Goal: Information Seeking & Learning: Learn about a topic

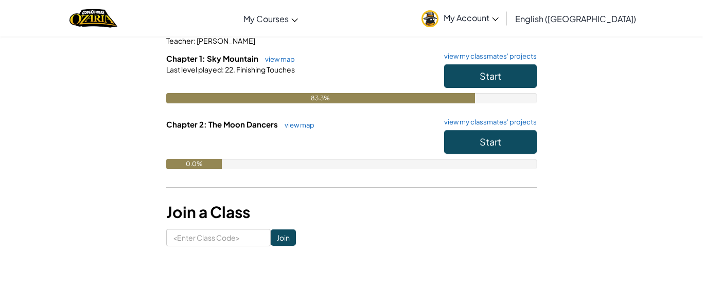
scroll to position [103, 0]
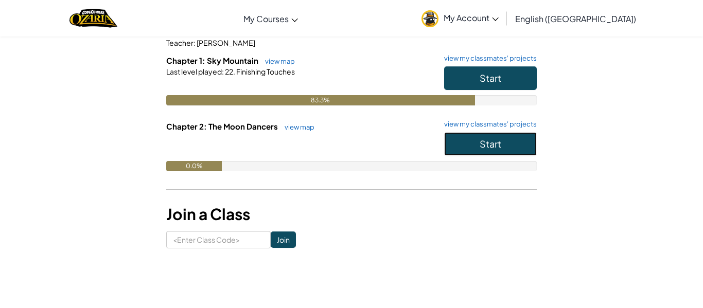
click at [505, 152] on button "Start" at bounding box center [490, 144] width 93 height 24
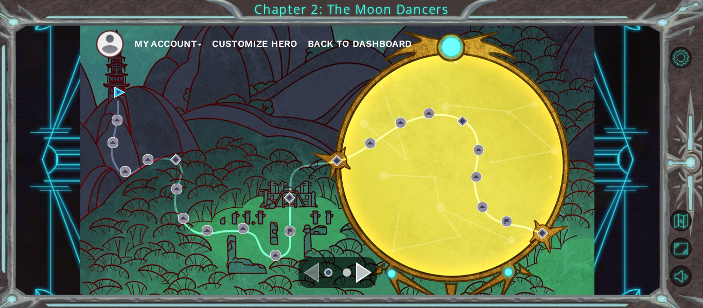
click at [270, 47] on button "Customize Hero" at bounding box center [254, 43] width 85 height 15
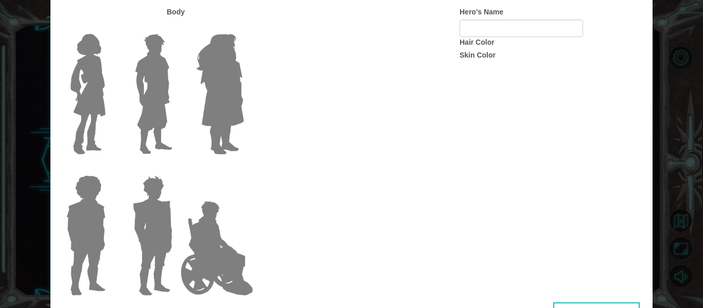
type input "Bobert"
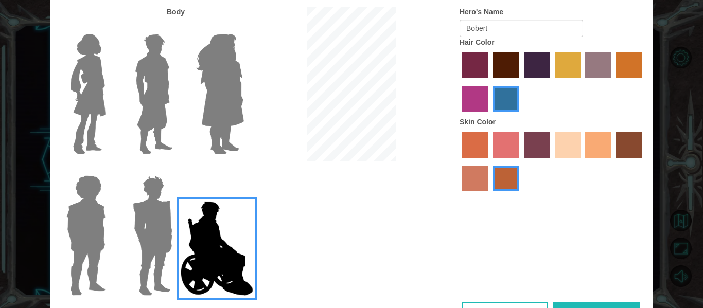
click at [164, 220] on img at bounding box center [153, 235] width 48 height 129
click at [177, 169] on input "Hero Garnet" at bounding box center [177, 169] width 0 height 0
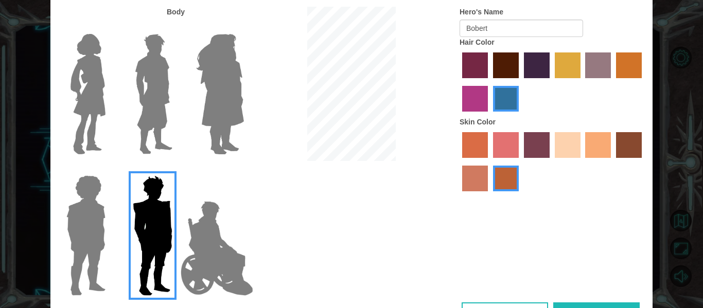
click at [93, 226] on img at bounding box center [85, 235] width 47 height 129
click at [110, 169] on input "Hero Steven" at bounding box center [110, 169] width 0 height 0
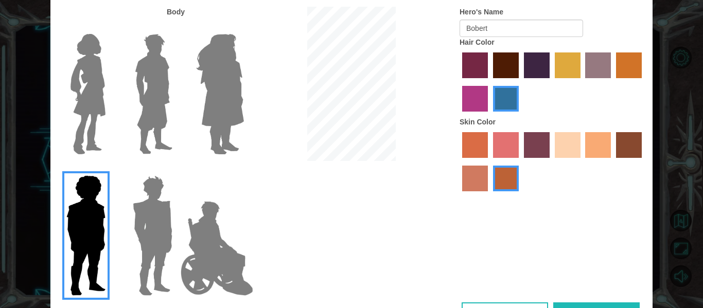
click at [92, 106] on img at bounding box center [87, 94] width 43 height 129
click at [110, 27] on input "Hero Connie" at bounding box center [110, 27] width 0 height 0
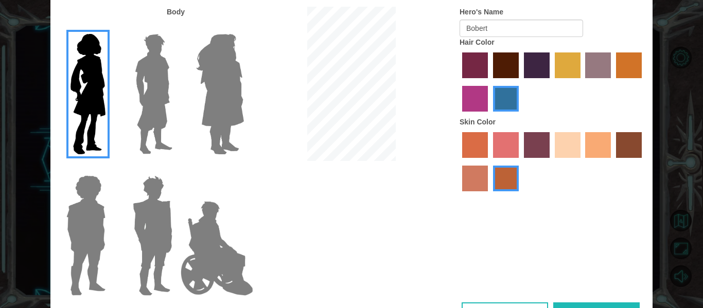
click at [143, 87] on img at bounding box center [154, 94] width 46 height 129
click at [177, 27] on input "Hero Lars" at bounding box center [177, 27] width 0 height 0
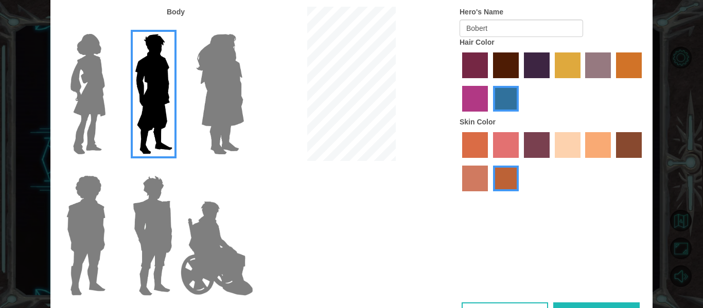
click at [503, 66] on label "maroon hair color" at bounding box center [506, 65] width 26 height 26
click at [489, 82] on input "maroon hair color" at bounding box center [489, 82] width 0 height 0
click at [635, 138] on label "karma skin color" at bounding box center [629, 145] width 26 height 26
click at [612, 162] on input "karma skin color" at bounding box center [612, 162] width 0 height 0
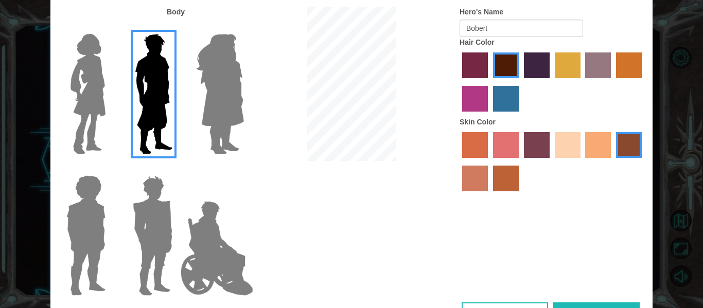
click at [566, 307] on button "Done" at bounding box center [596, 314] width 86 height 23
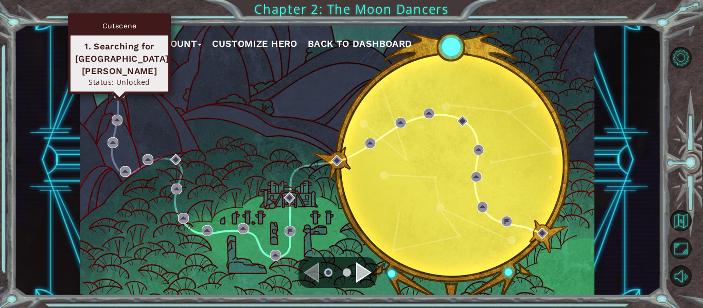
click at [121, 93] on img at bounding box center [119, 92] width 11 height 11
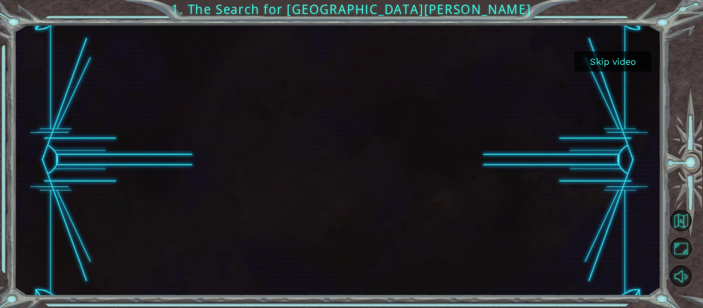
click at [608, 69] on button "Skip video" at bounding box center [612, 61] width 77 height 20
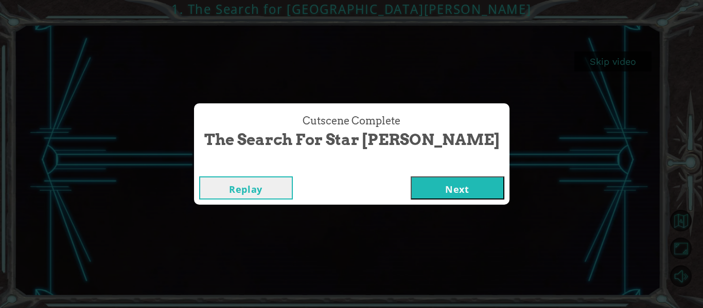
click at [414, 188] on button "Next" at bounding box center [458, 188] width 94 height 23
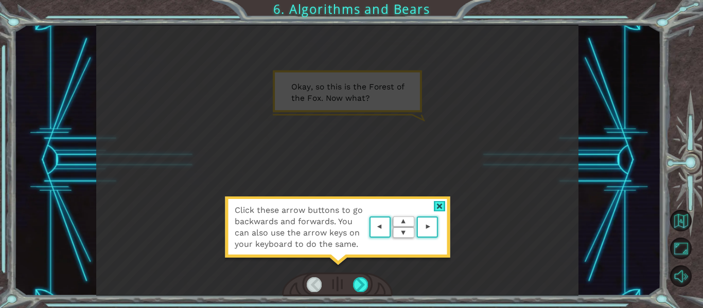
click at [441, 207] on div at bounding box center [440, 206] width 12 height 11
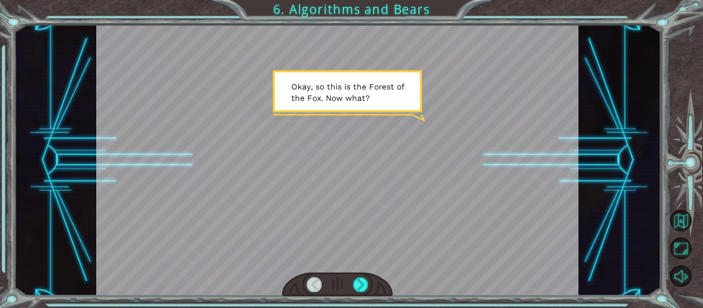
click at [441, 207] on div at bounding box center [337, 160] width 483 height 271
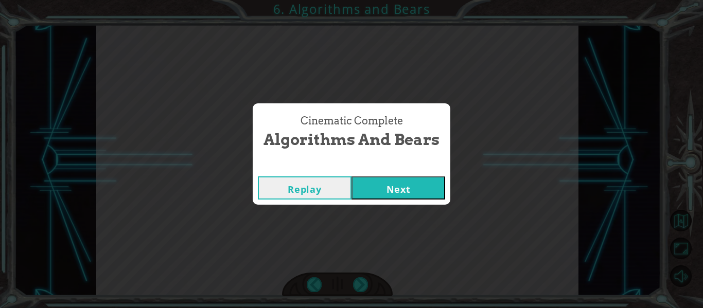
click at [392, 183] on button "Next" at bounding box center [398, 188] width 94 height 23
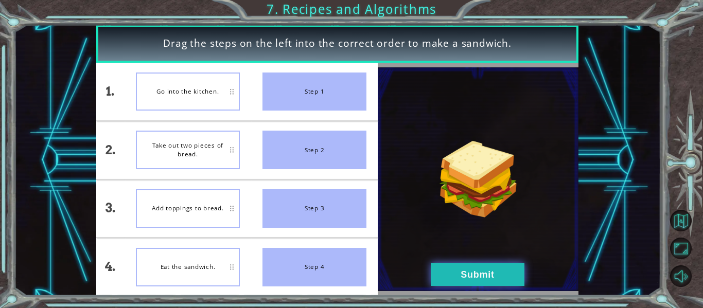
click at [489, 275] on button "Submit" at bounding box center [478, 274] width 94 height 23
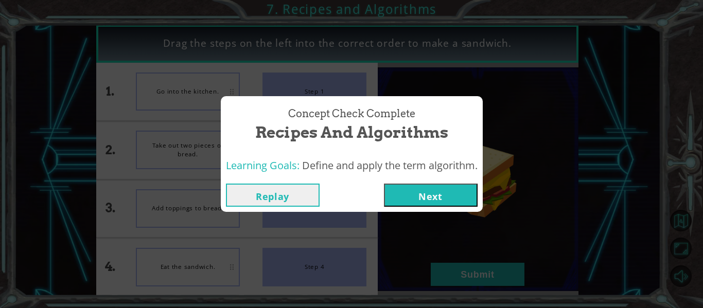
click at [433, 201] on button "Next" at bounding box center [431, 195] width 94 height 23
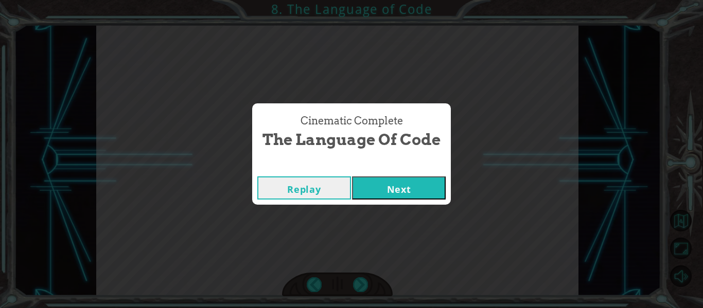
click at [426, 189] on button "Next" at bounding box center [399, 188] width 94 height 23
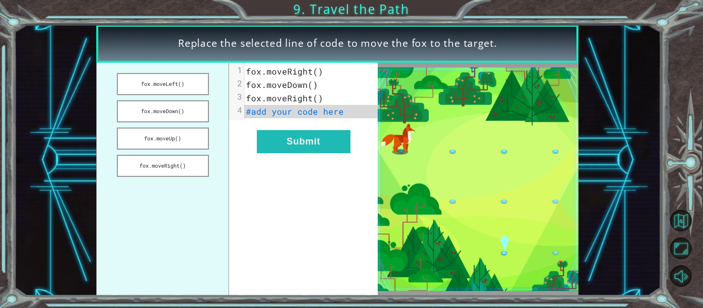
click at [266, 112] on span "#add your code here" at bounding box center [295, 111] width 98 height 11
click at [171, 115] on button "fox.moveDown()" at bounding box center [163, 111] width 92 height 22
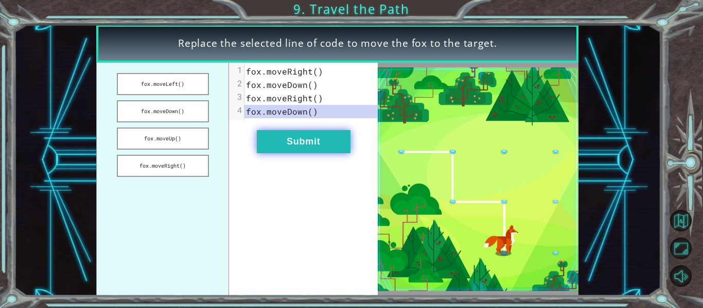
click at [298, 149] on button "Submit" at bounding box center [304, 141] width 94 height 23
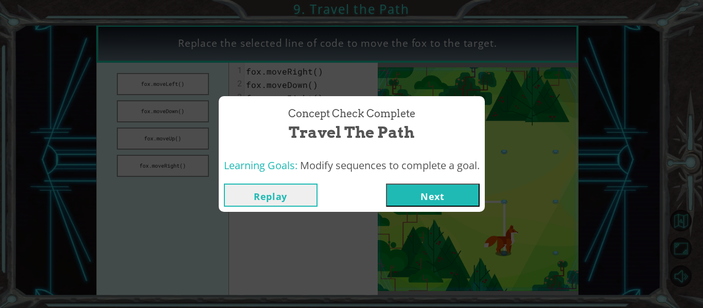
click at [461, 188] on button "Next" at bounding box center [433, 195] width 94 height 23
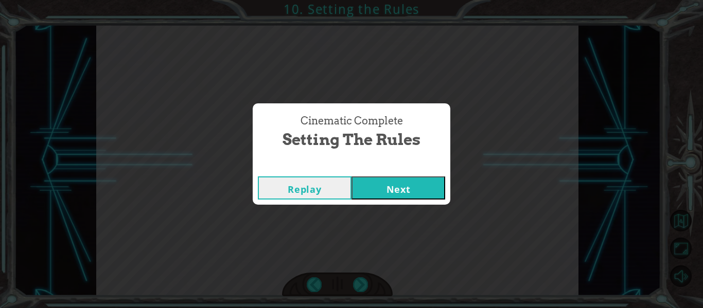
click at [428, 192] on button "Next" at bounding box center [398, 188] width 94 height 23
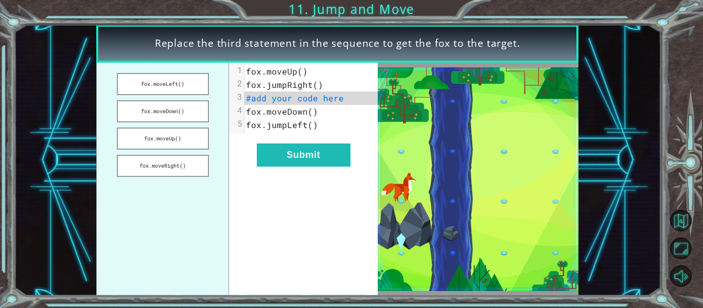
click at [427, 172] on img at bounding box center [478, 179] width 201 height 224
click at [183, 112] on button "fox.moveDown()" at bounding box center [163, 111] width 92 height 22
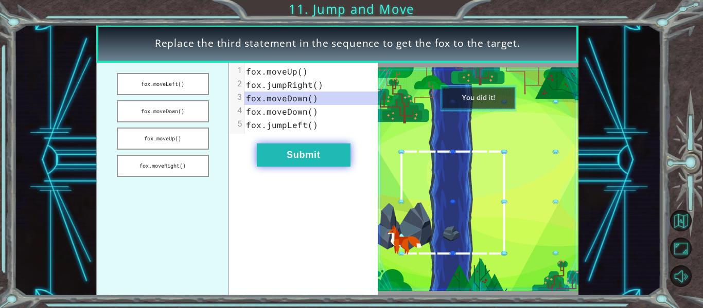
click at [337, 159] on button "Submit" at bounding box center [304, 155] width 94 height 23
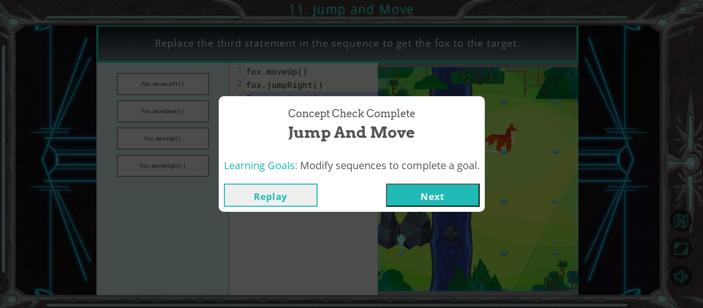
click at [459, 203] on button "Next" at bounding box center [433, 195] width 94 height 23
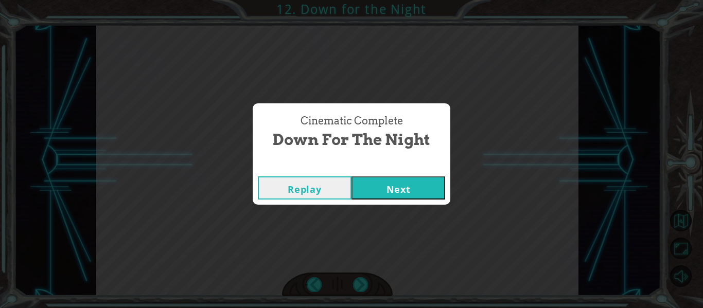
click at [409, 186] on button "Next" at bounding box center [398, 188] width 94 height 23
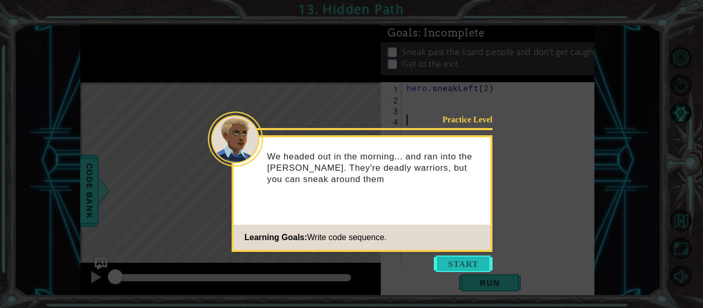
click at [478, 264] on button "Start" at bounding box center [463, 264] width 59 height 16
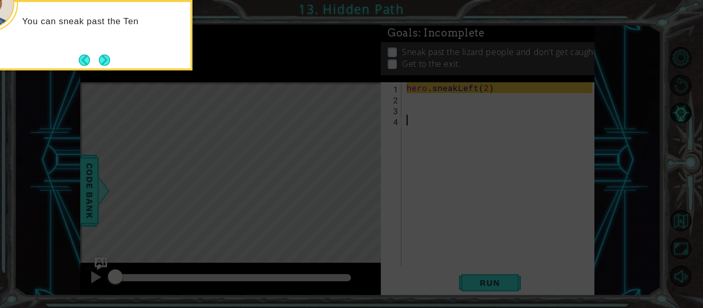
click at [478, 264] on icon at bounding box center [351, 46] width 703 height 524
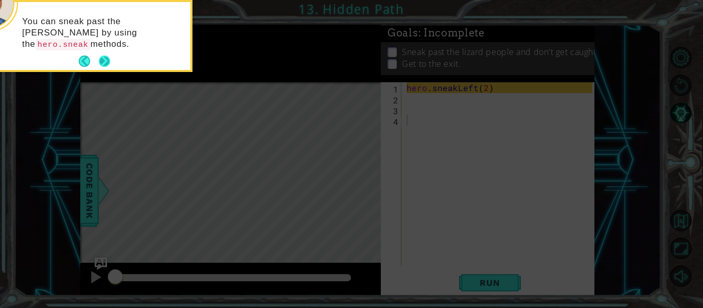
click at [110, 65] on button "Next" at bounding box center [105, 62] width 12 height 12
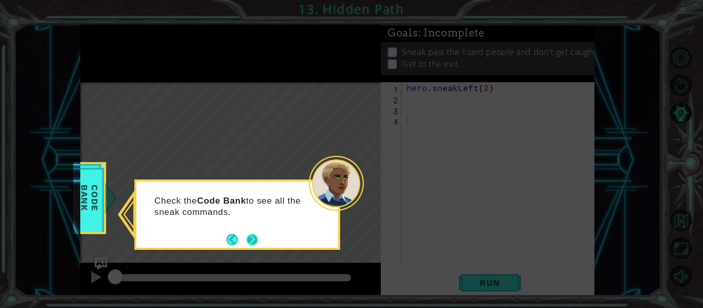
click at [252, 243] on button "Next" at bounding box center [251, 239] width 11 height 11
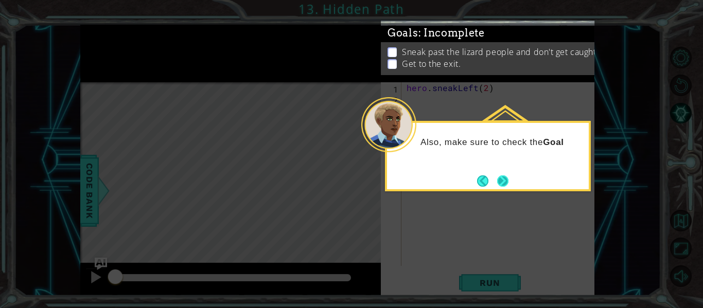
click at [497, 175] on button "Next" at bounding box center [502, 180] width 11 height 11
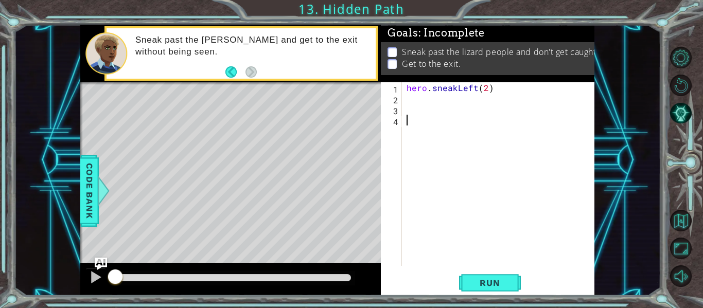
click at [429, 105] on div "hero . sneakLeft ( 2 )" at bounding box center [500, 184] width 193 height 205
type textarea "h"
click at [431, 99] on div "hero . sneakLeft ( 2 )" at bounding box center [500, 184] width 193 height 205
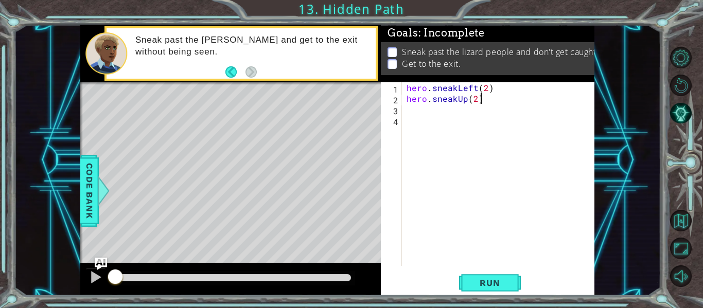
scroll to position [0, 4]
type textarea "hero.sneakUp(2)"
click at [481, 285] on span "Run" at bounding box center [489, 283] width 41 height 10
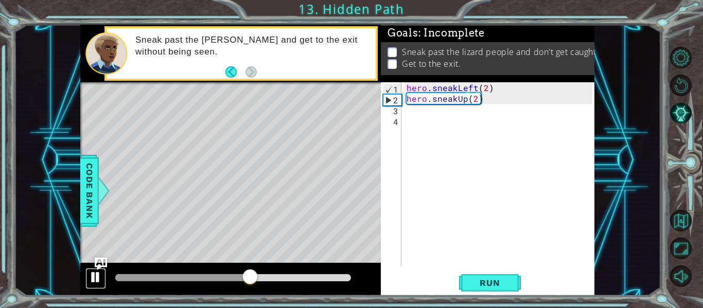
click at [94, 276] on div at bounding box center [95, 277] width 13 height 13
click at [417, 117] on div "hero . sneakLeft ( 2 ) hero . sneakUp ( 2 )" at bounding box center [500, 184] width 193 height 205
click at [410, 112] on div "hero . sneakLeft ( 2 ) hero . sneakUp ( 2 )" at bounding box center [500, 184] width 193 height 205
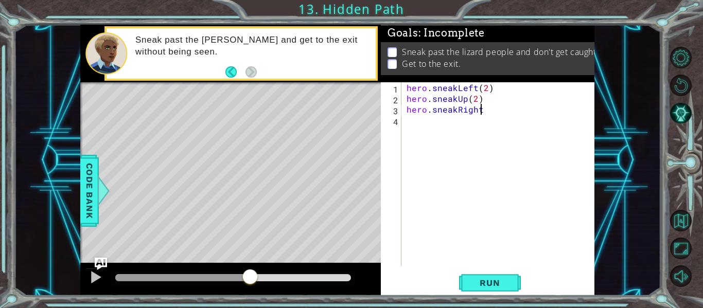
scroll to position [0, 5]
type textarea "hero.sneakRight(2)"
type textarea "hero.moveUp()"
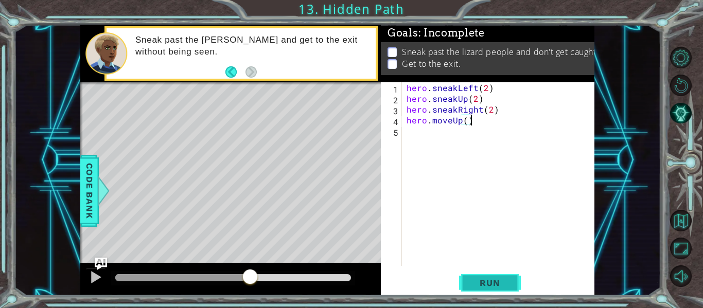
type textarea "hero.moveUp()"
click at [492, 288] on span "Run" at bounding box center [489, 283] width 41 height 10
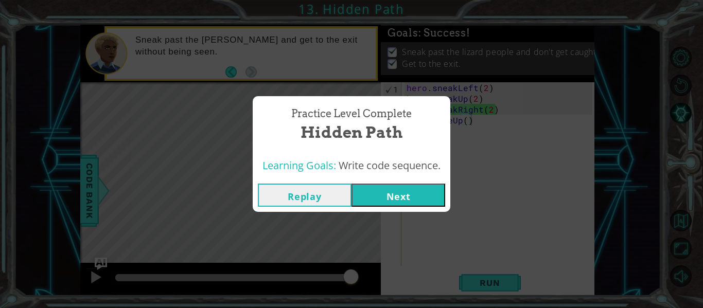
click at [394, 199] on button "Next" at bounding box center [398, 195] width 94 height 23
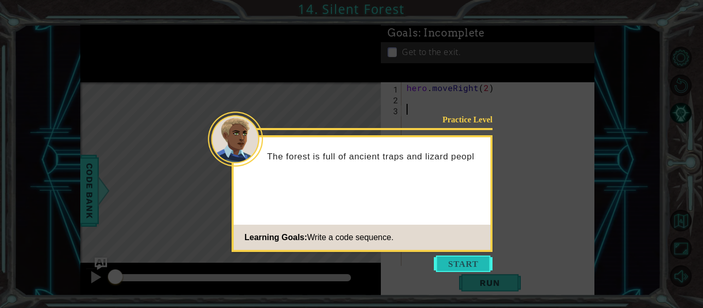
click at [466, 266] on button "Start" at bounding box center [463, 264] width 59 height 16
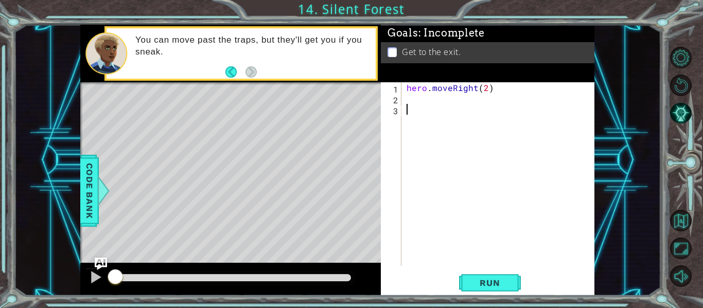
click at [412, 98] on div "hero . moveRight ( 2 )" at bounding box center [500, 184] width 193 height 205
type textarea "hero.sneakDown()"
type textarea "hero.sneakRight(2)"
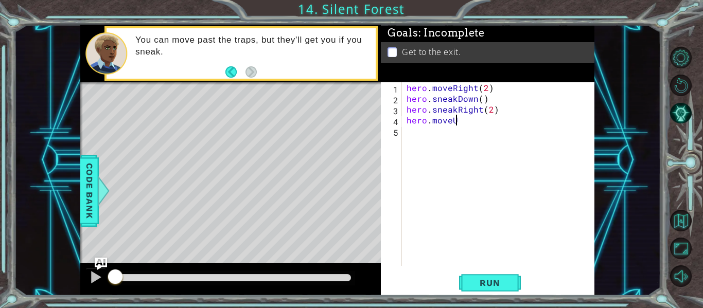
scroll to position [0, 3]
type textarea "hero.moveUp()"
type textarea "hero.moveRight()"
click at [489, 284] on span "Run" at bounding box center [489, 283] width 41 height 10
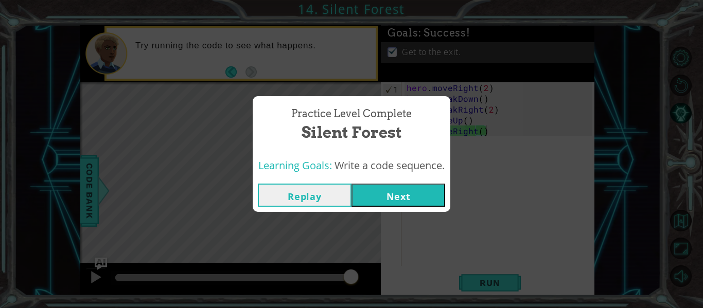
click at [397, 193] on button "Next" at bounding box center [398, 195] width 94 height 23
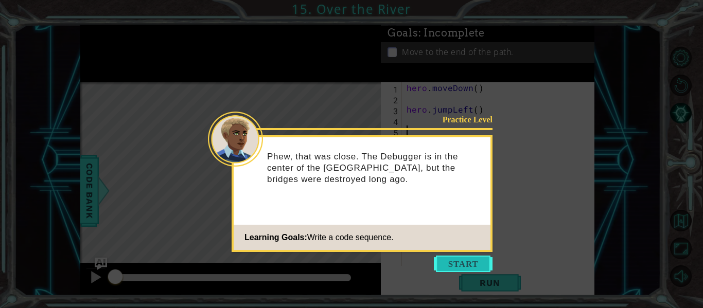
click at [463, 263] on button "Start" at bounding box center [463, 264] width 59 height 16
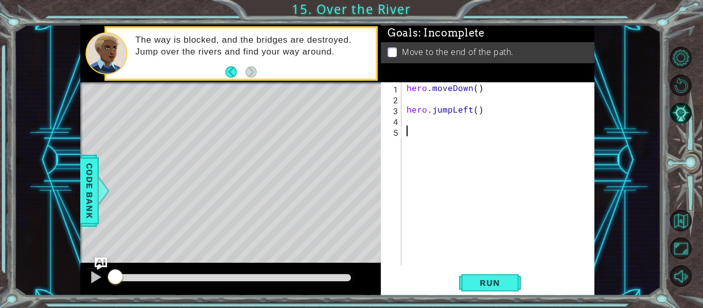
click at [406, 118] on div "hero . moveDown ( ) hero . jumpLeft ( )" at bounding box center [500, 184] width 193 height 205
type textarea "hero.moveLeft()"
type textarea "hero.jumpDown()"
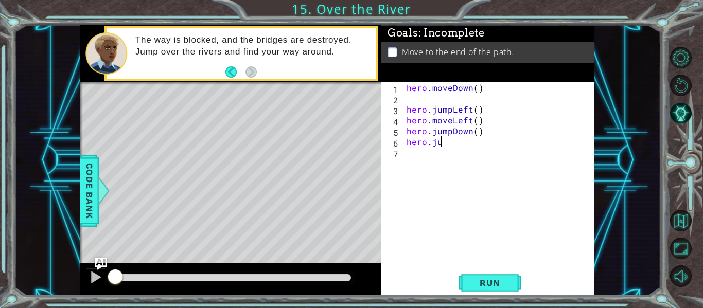
scroll to position [0, 2]
type textarea "hero.jumpRight()"
type textarea "hero.moveRight()"
click at [502, 256] on div "hero . moveDown ( ) hero . jumpLeft ( ) hero . moveLeft ( ) hero . jumpDown ( )…" at bounding box center [500, 184] width 193 height 205
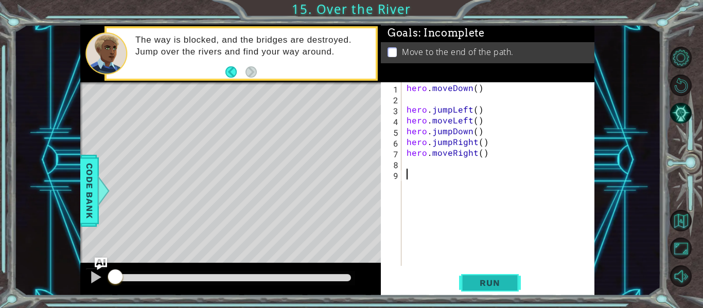
click at [497, 285] on span "Run" at bounding box center [489, 283] width 41 height 10
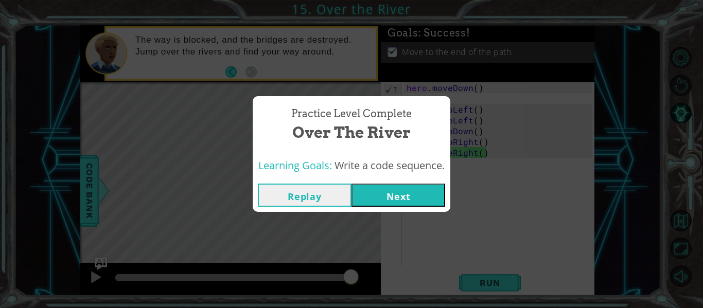
click at [404, 192] on button "Next" at bounding box center [398, 195] width 94 height 23
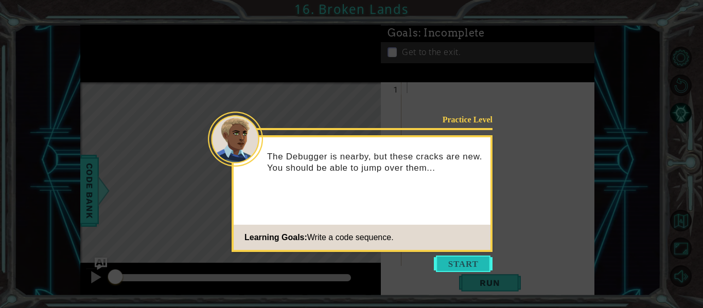
click at [455, 266] on button "Start" at bounding box center [463, 264] width 59 height 16
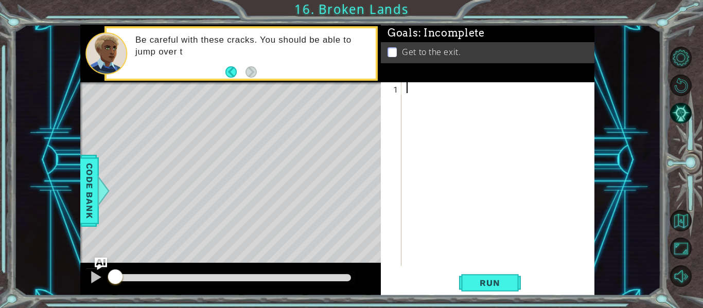
click at [471, 221] on div at bounding box center [500, 184] width 193 height 205
type textarea "hero.jumpUp()"
type textarea "hero.moveUp()"
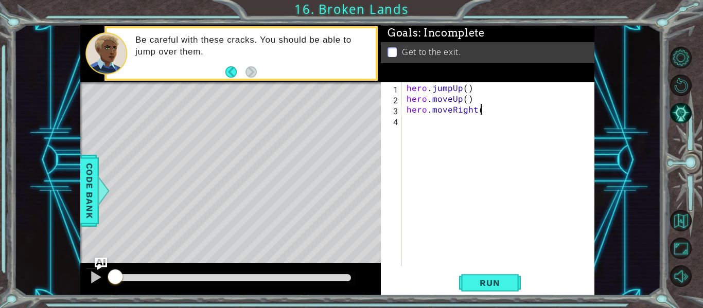
type textarea "hero.moveRight()"
type textarea "hero.jumpRight()"
type textarea "hero.moveRight()"
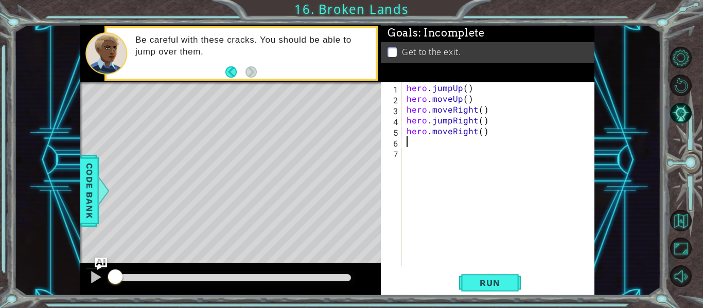
scroll to position [0, 0]
type textarea "hero.moveRight()"
click at [504, 277] on button "Run" at bounding box center [490, 283] width 62 height 21
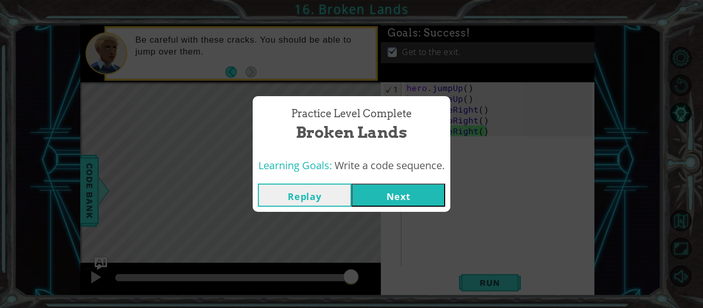
click at [418, 191] on button "Next" at bounding box center [398, 195] width 94 height 23
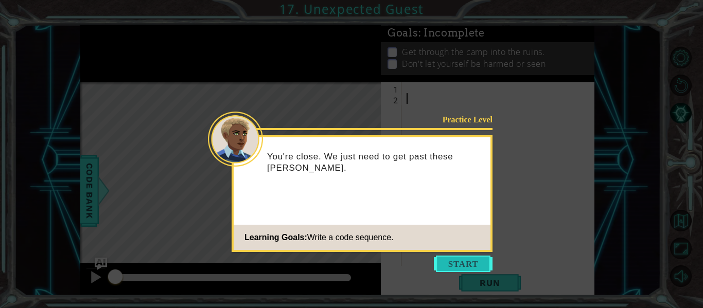
click at [468, 264] on button "Start" at bounding box center [463, 264] width 59 height 16
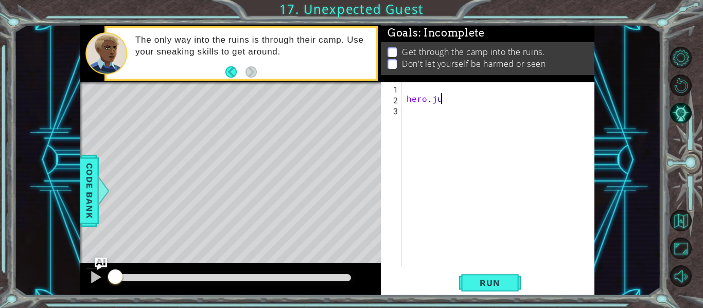
scroll to position [0, 2]
type textarea "hero.jumpDown()"
type textarea "hero.jumpRight()"
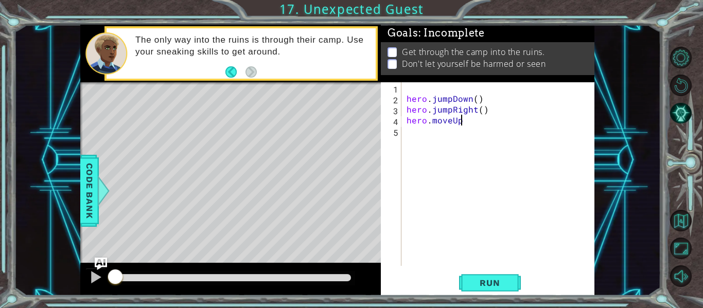
type textarea "hero.moveUp()"
type textarea "hero.sneakUp(4)"
